Goal: Navigation & Orientation: Go to known website

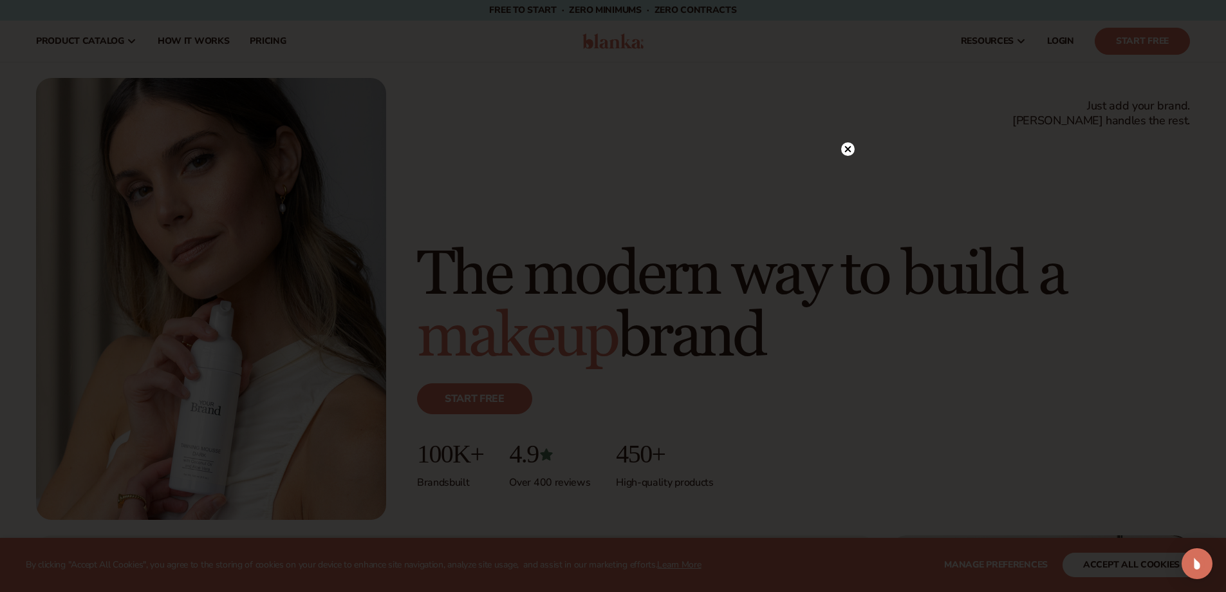
click at [850, 121] on div at bounding box center [613, 296] width 1226 height 592
click at [844, 149] on circle at bounding box center [848, 149] width 14 height 14
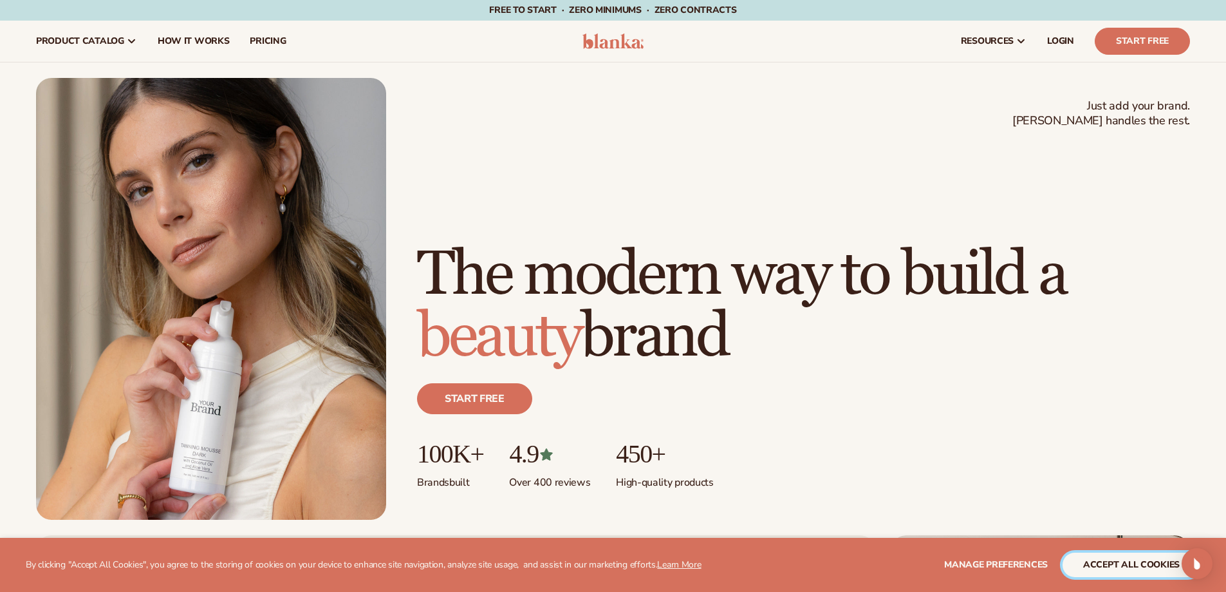
drag, startPoint x: 1098, startPoint y: 563, endPoint x: 1093, endPoint y: 555, distance: 9.3
click at [1096, 557] on button "accept all cookies" at bounding box center [1132, 564] width 138 height 24
